Goal: Navigation & Orientation: Find specific page/section

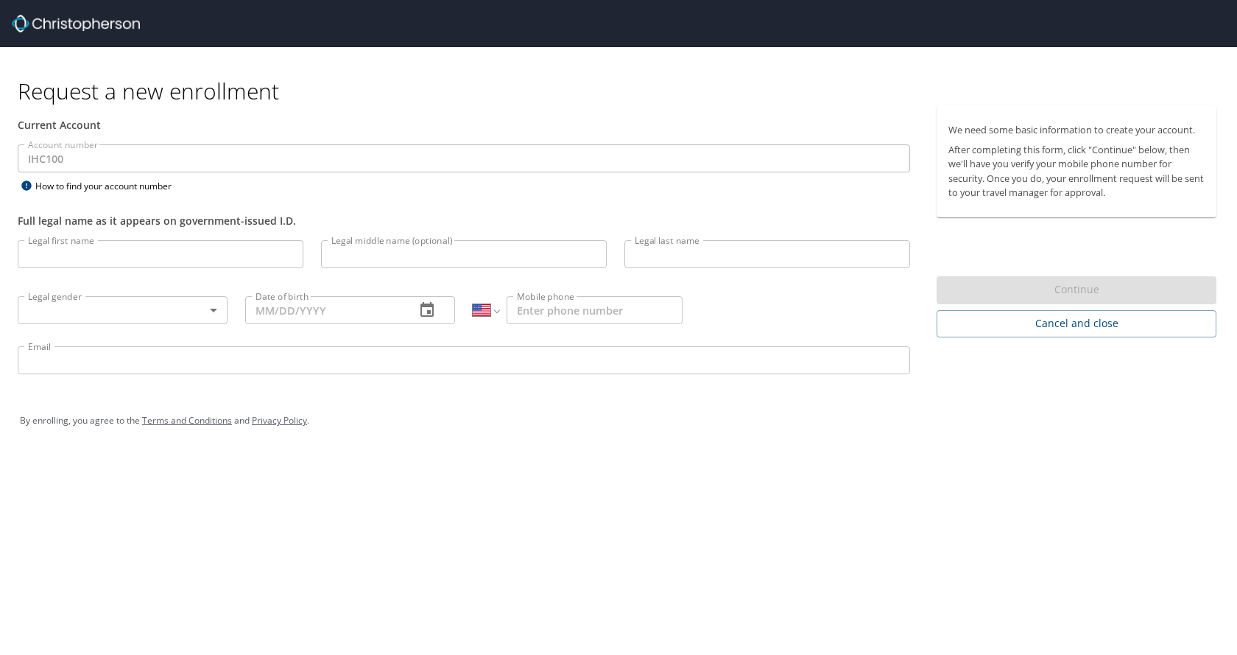
select select "US"
click at [1094, 333] on button "Cancel and close" at bounding box center [1077, 323] width 280 height 27
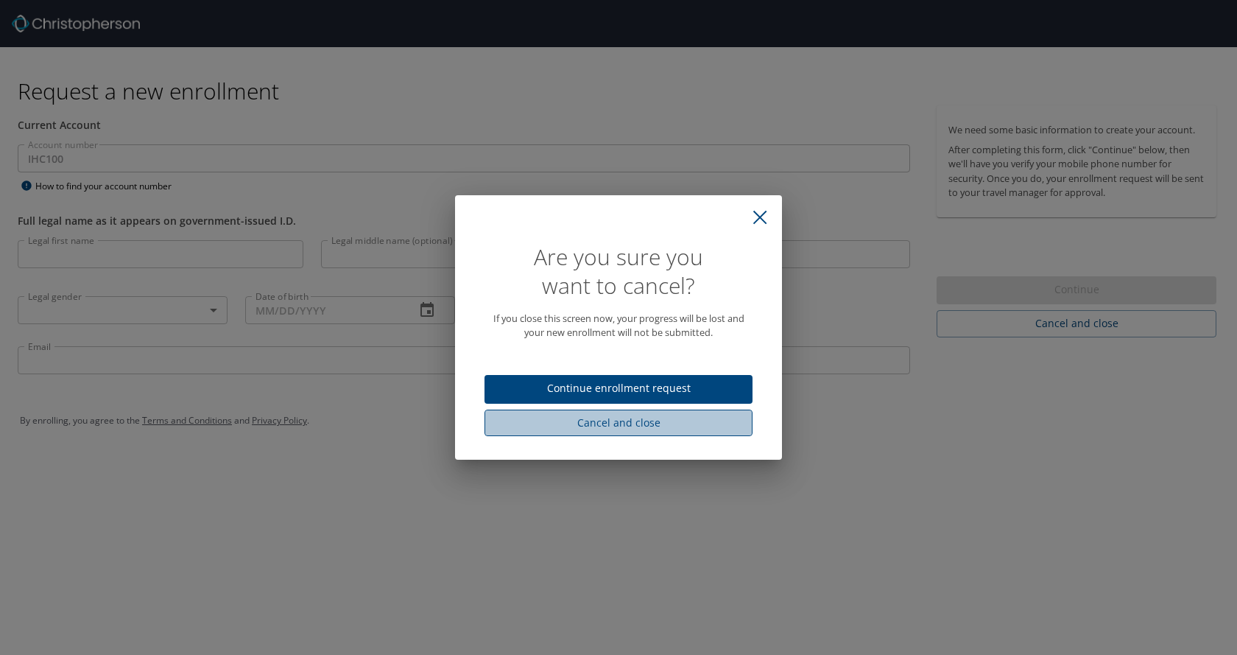
click at [610, 428] on span "Cancel and close" at bounding box center [618, 423] width 245 height 18
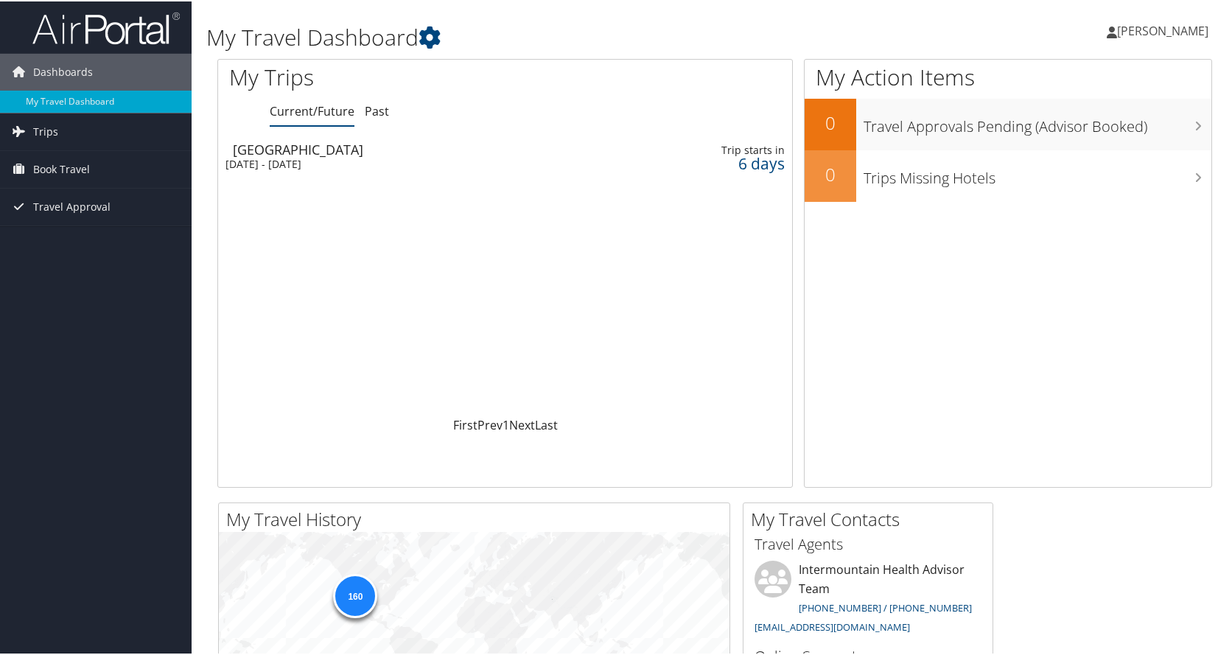
click at [1161, 31] on span "[PERSON_NAME]" at bounding box center [1162, 29] width 91 height 16
click at [1086, 125] on link "View Travel Profile" at bounding box center [1124, 131] width 164 height 25
